Goal: Task Accomplishment & Management: Manage account settings

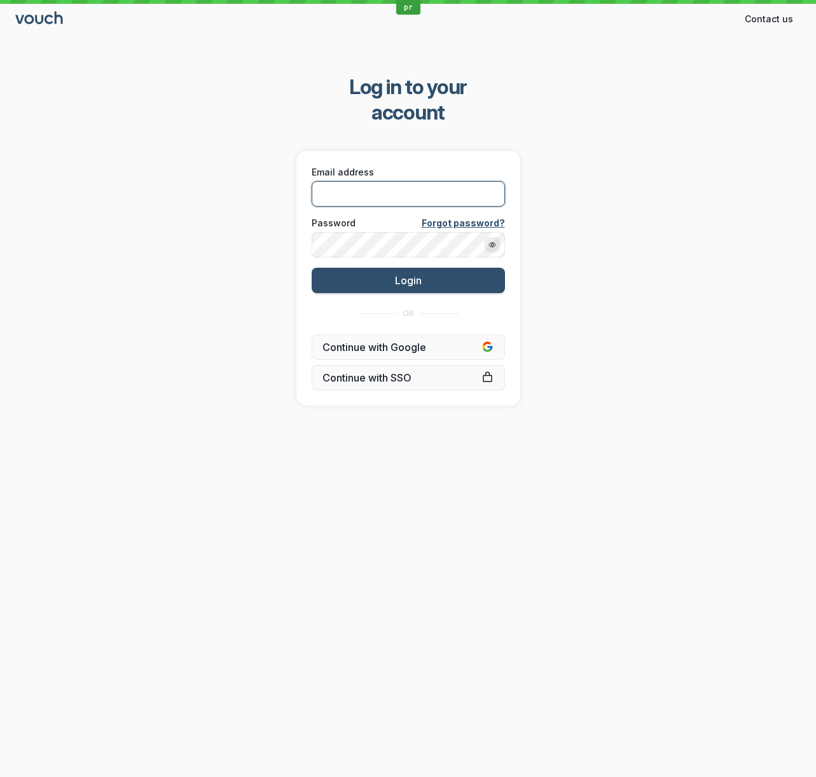
click at [478, 181] on input "Email address" at bounding box center [407, 193] width 193 height 25
paste input "stephane@vouchfor.com"
type input "stephane@vouchfor.com"
click at [133, 221] on div "Log in to your account Email address stephane@vouchfor.com Password Forgot pass…" at bounding box center [408, 240] width 816 height 372
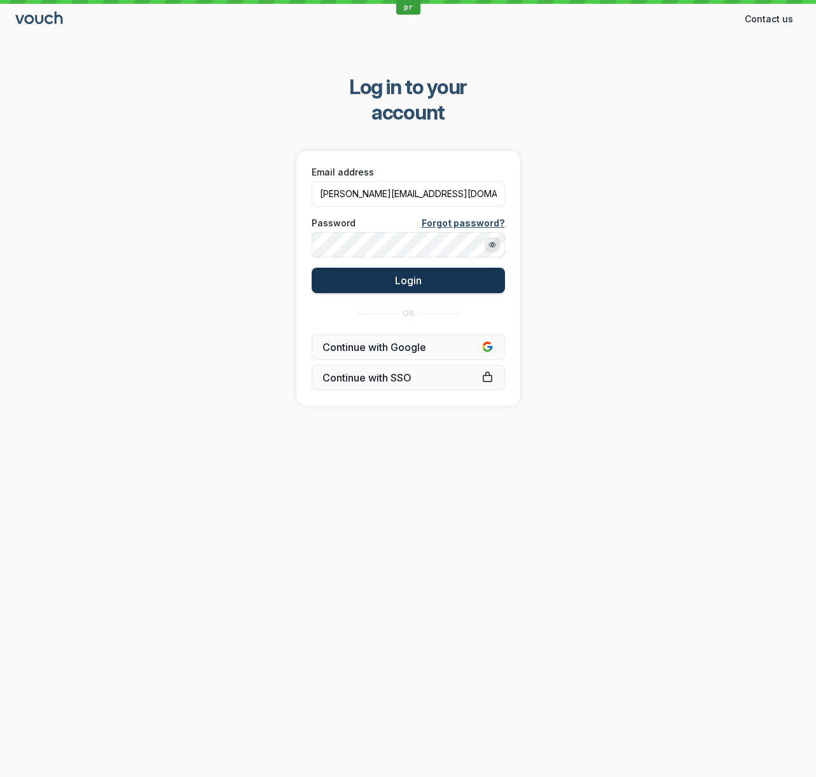
click at [373, 268] on button "Login" at bounding box center [407, 280] width 193 height 25
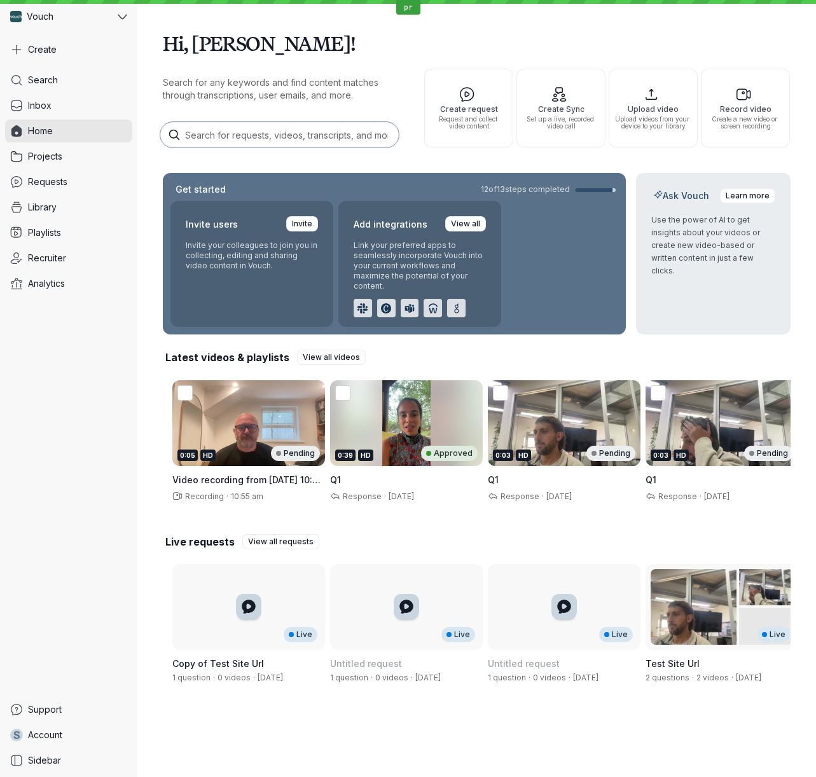
click at [791, 165] on div "Hi, [PERSON_NAME]! Search for any keywords and find content matches through tra…" at bounding box center [476, 357] width 678 height 715
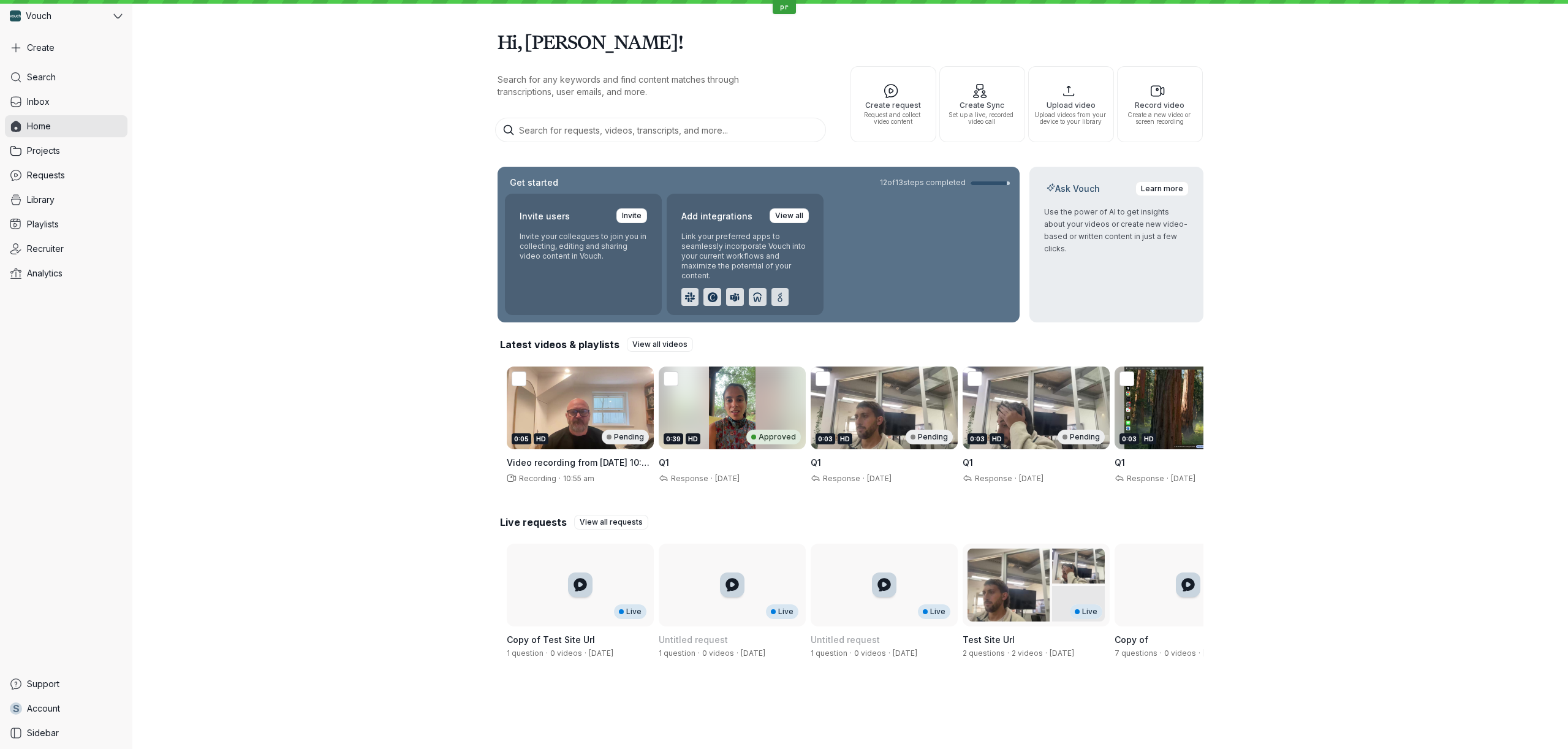
click at [1261, 183] on div "Hi, [PERSON_NAME]! Search for any keywords and find content matches through tra…" at bounding box center [849, 344] width 1435 height 689
click at [419, 138] on div "Hi, [PERSON_NAME]! Search for any keywords and find content matches through tra…" at bounding box center [849, 344] width 1435 height 689
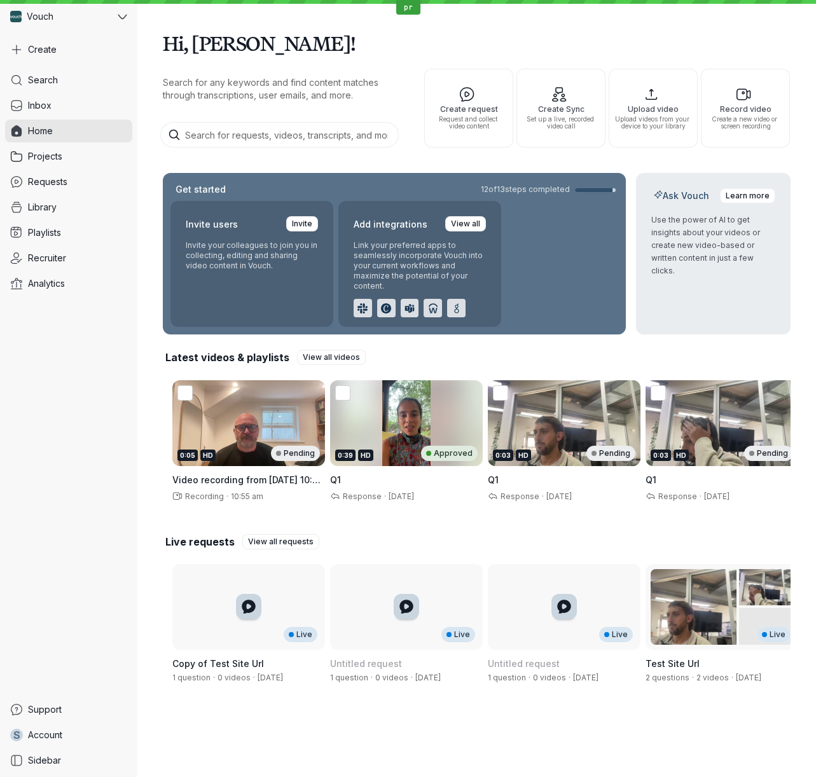
click at [524, 15] on div "Hi, [PERSON_NAME]! Search for any keywords and find content matches through tra…" at bounding box center [476, 73] width 627 height 147
click at [598, 38] on h1 "Hi, [PERSON_NAME]!" at bounding box center [476, 43] width 627 height 36
click at [563, 36] on h1 "Hi, [PERSON_NAME]!" at bounding box center [476, 43] width 627 height 36
click at [499, 42] on h1 "Hi, [PERSON_NAME]!" at bounding box center [476, 43] width 627 height 36
